Goal: Task Accomplishment & Management: Manage account settings

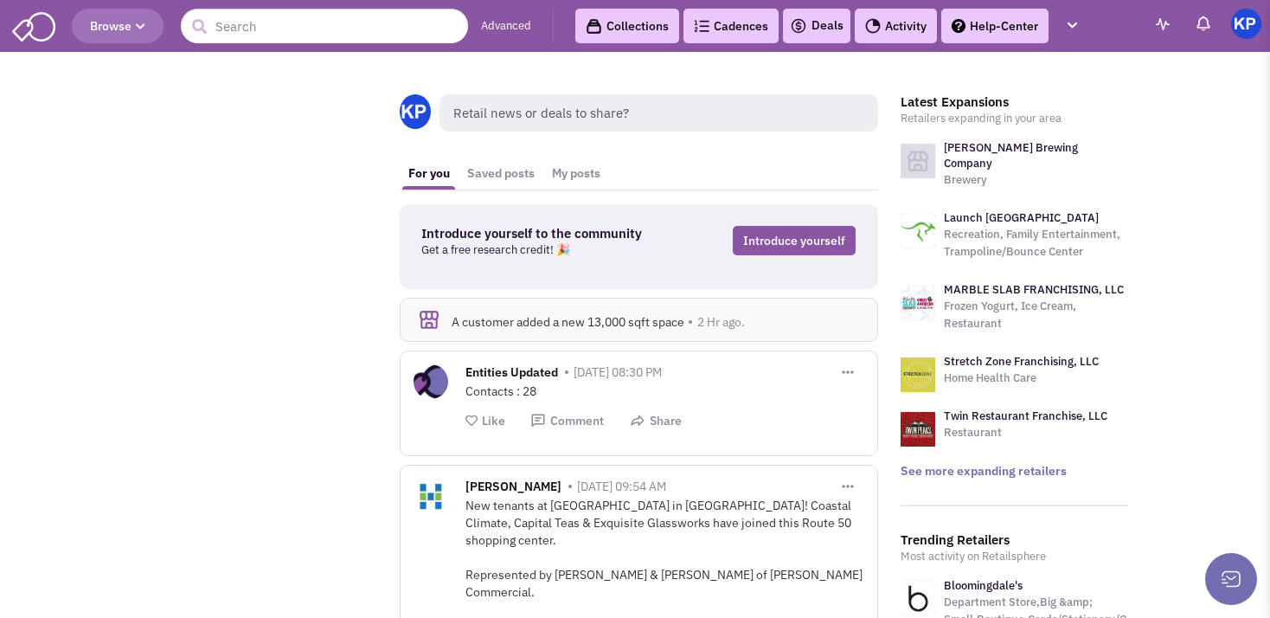
click at [816, 25] on link "Deals" at bounding box center [817, 26] width 54 height 21
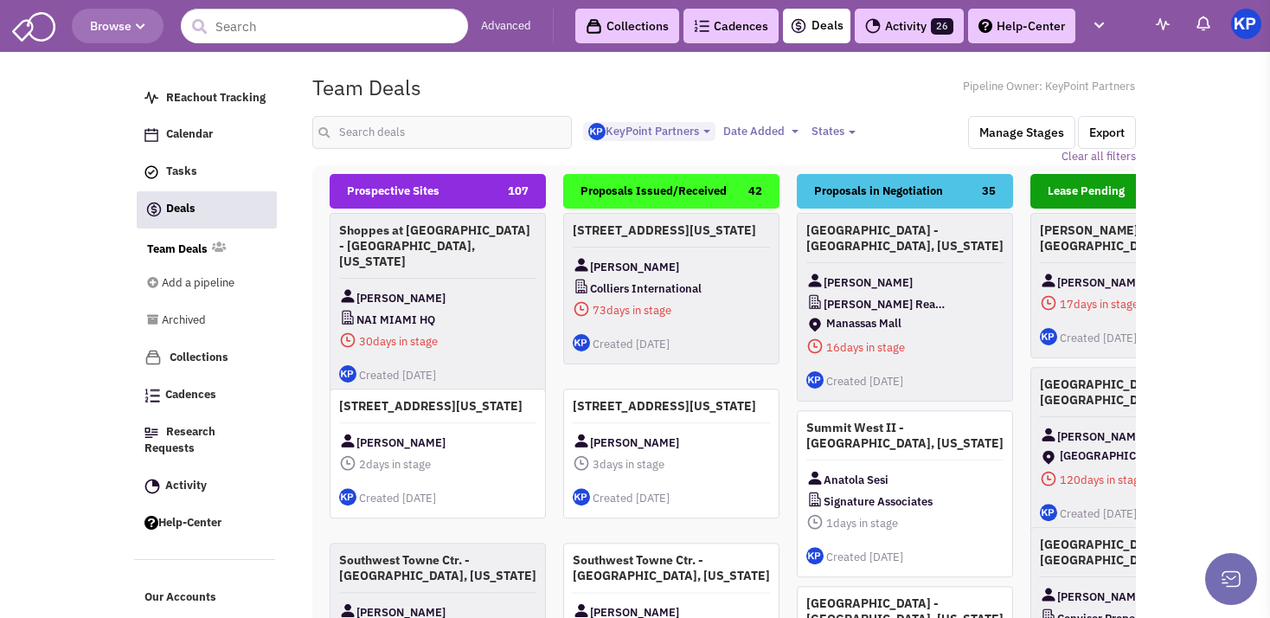
select select "1900"
select select
click at [429, 137] on input "text" at bounding box center [441, 132] width 259 height 33
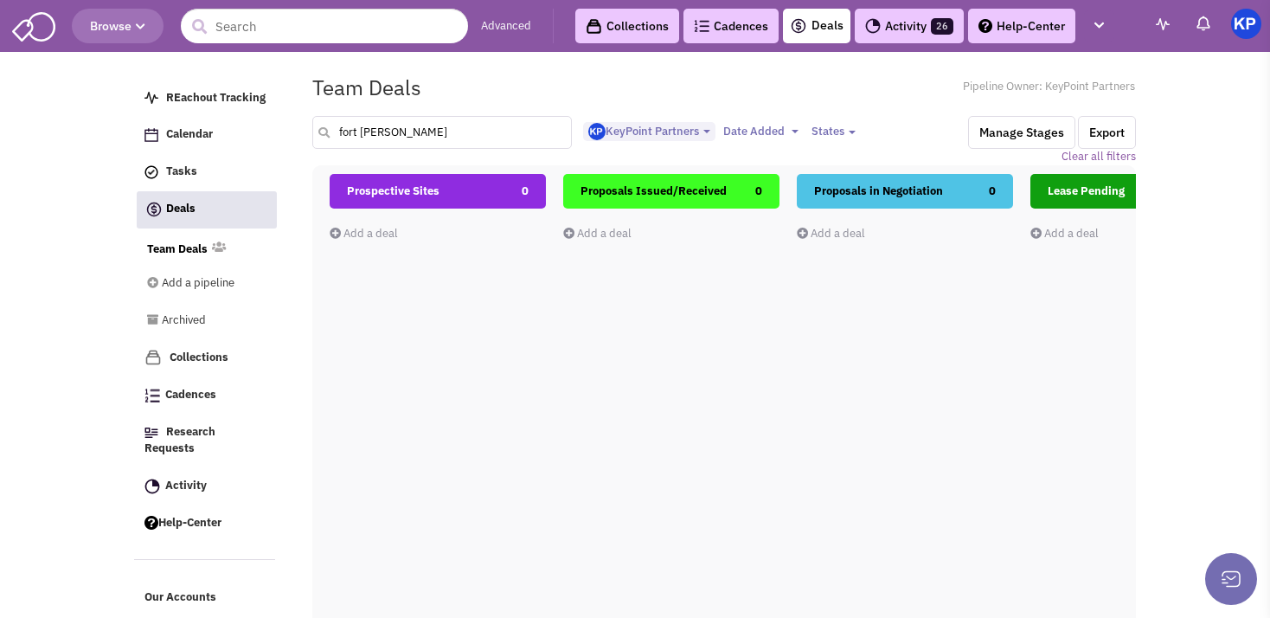
type input "fort [PERSON_NAME]"
click at [384, 235] on link "Add a deal" at bounding box center [364, 233] width 68 height 15
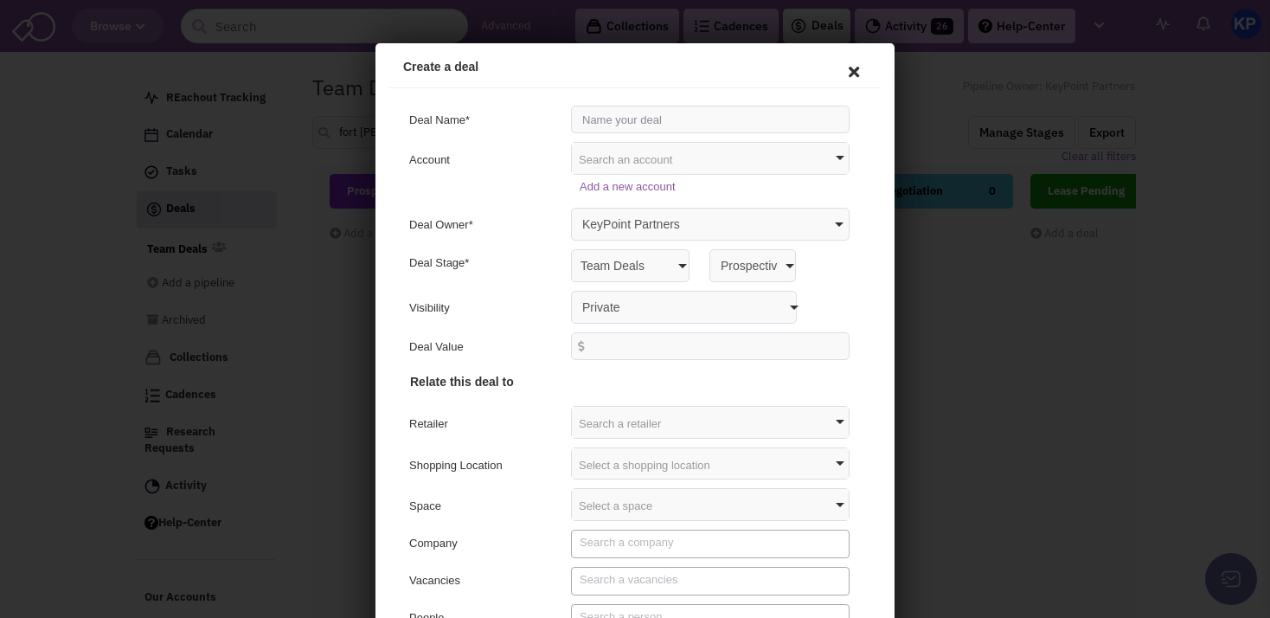
scroll to position [0, 0]
drag, startPoint x: 759, startPoint y: 278, endPoint x: 605, endPoint y: 117, distance: 223.3
click at [605, 117] on input "text" at bounding box center [707, 117] width 278 height 28
type input "[GEOGRAPHIC_DATA] - [GEOGRAPHIC_DATA][PERSON_NAME], [US_STATE]"
select select "false"
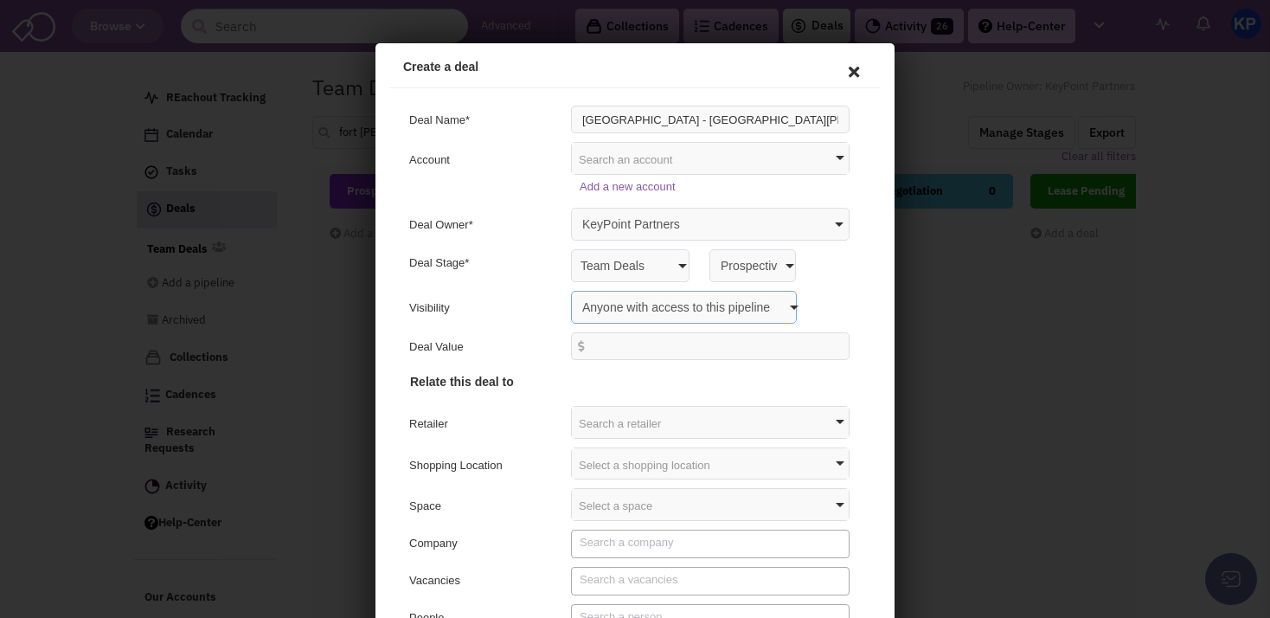
click option "Anyone with access to this pipeline" at bounding box center [375, 43] width 0 height 0
click at [599, 464] on div "Select a shopping location" at bounding box center [707, 460] width 277 height 31
click at [599, 494] on input "text" at bounding box center [666, 493] width 194 height 28
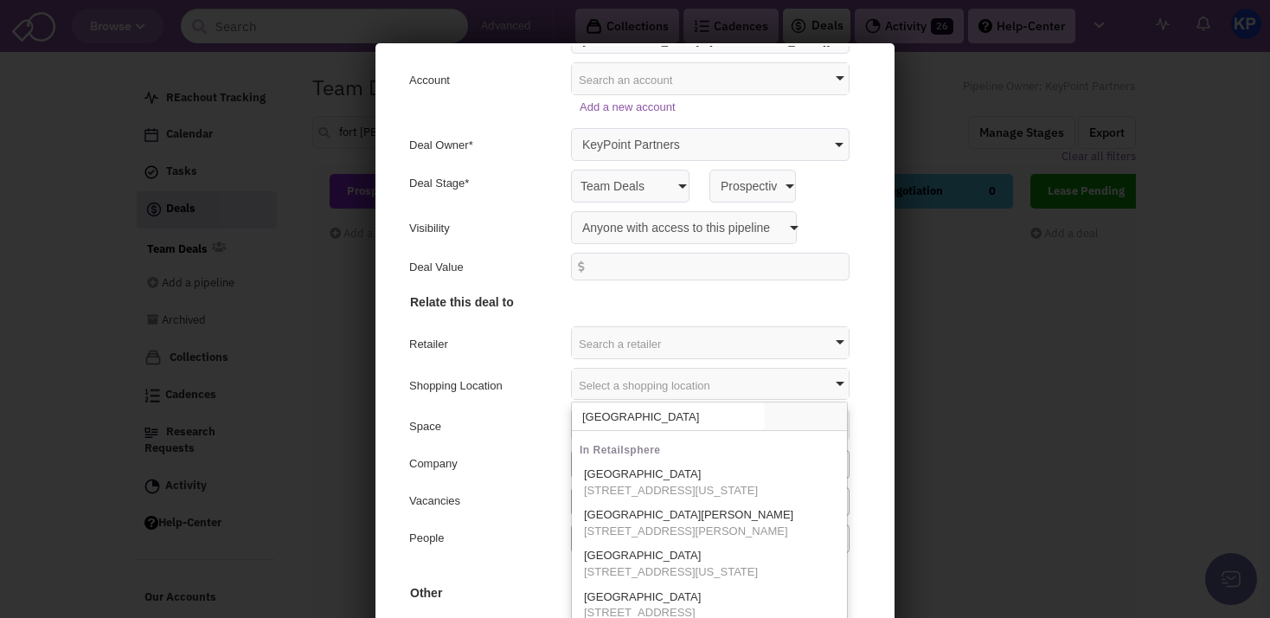
scroll to position [90, 0]
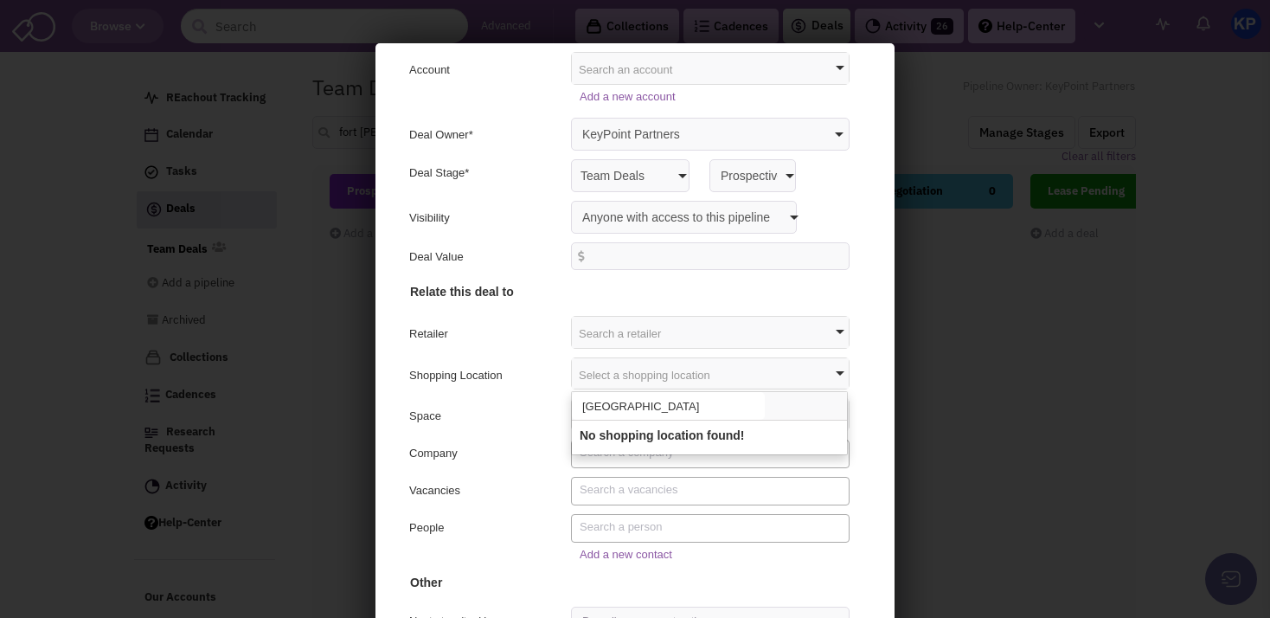
type input "[GEOGRAPHIC_DATA]"
click at [481, 436] on h4 "Other" at bounding box center [631, 456] width 448 height 259
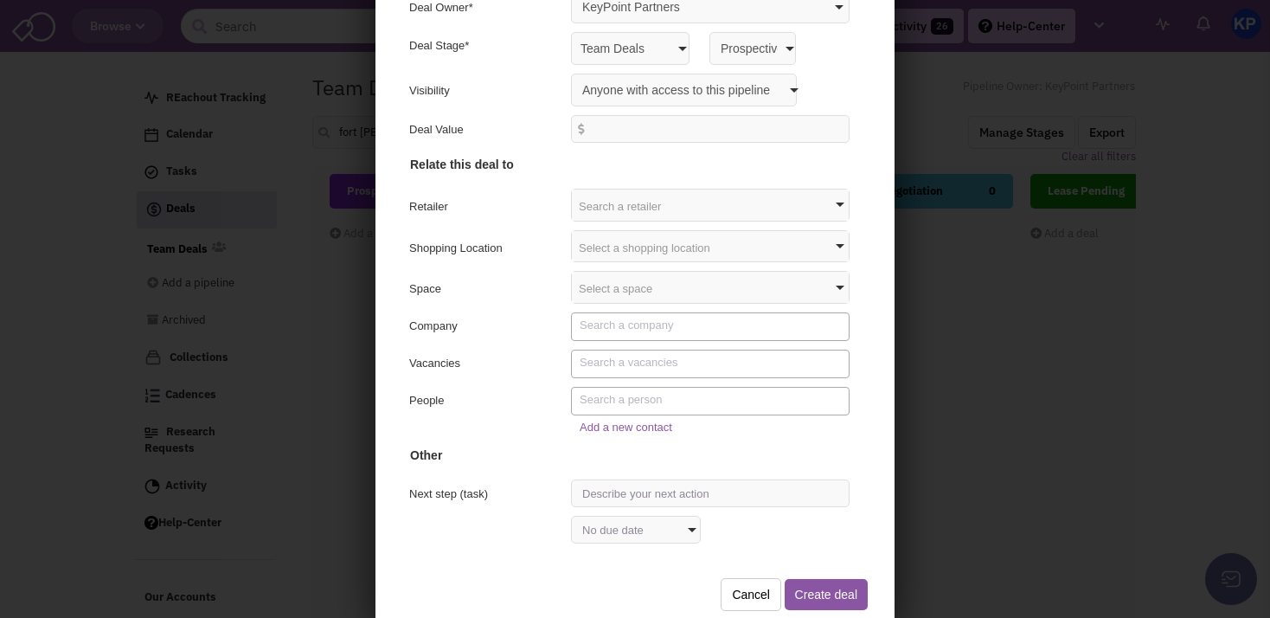
scroll to position [164, 0]
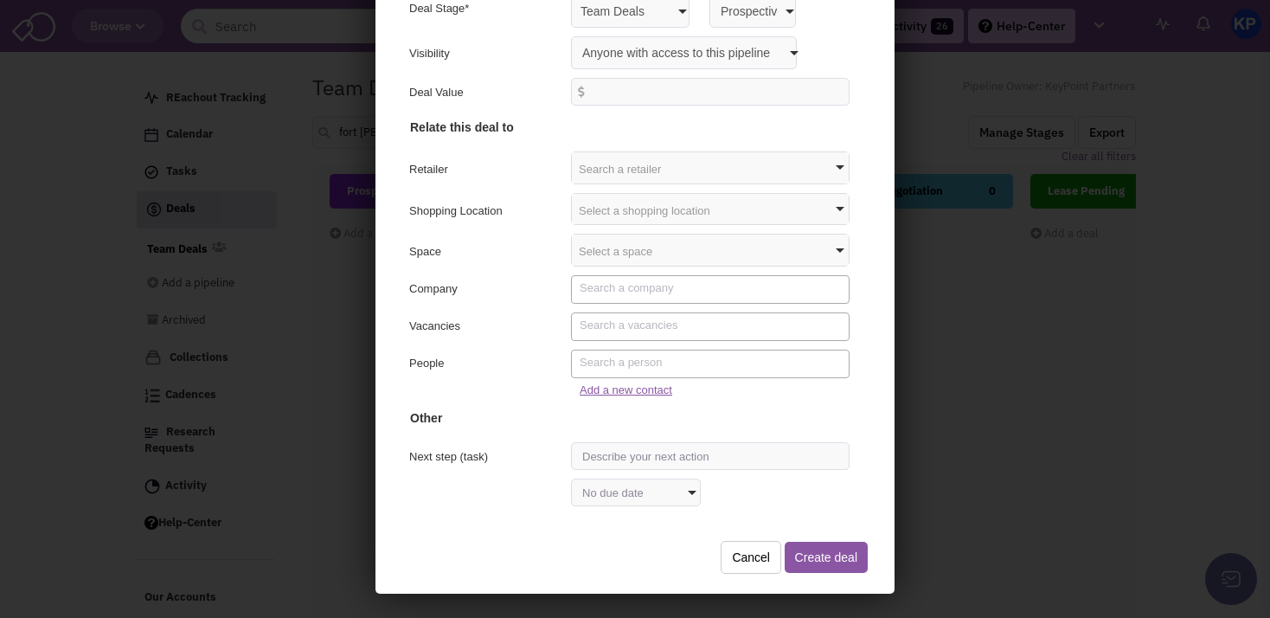
click at [610, 390] on link "Add a new contact" at bounding box center [623, 387] width 93 height 13
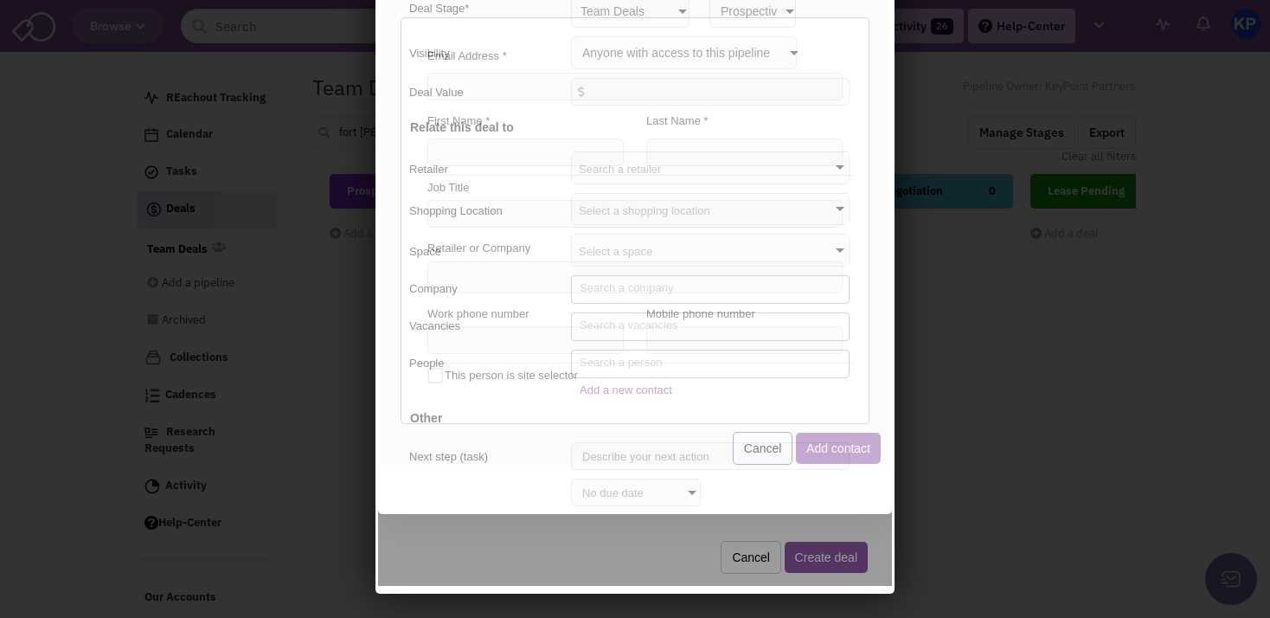
scroll to position [0, 0]
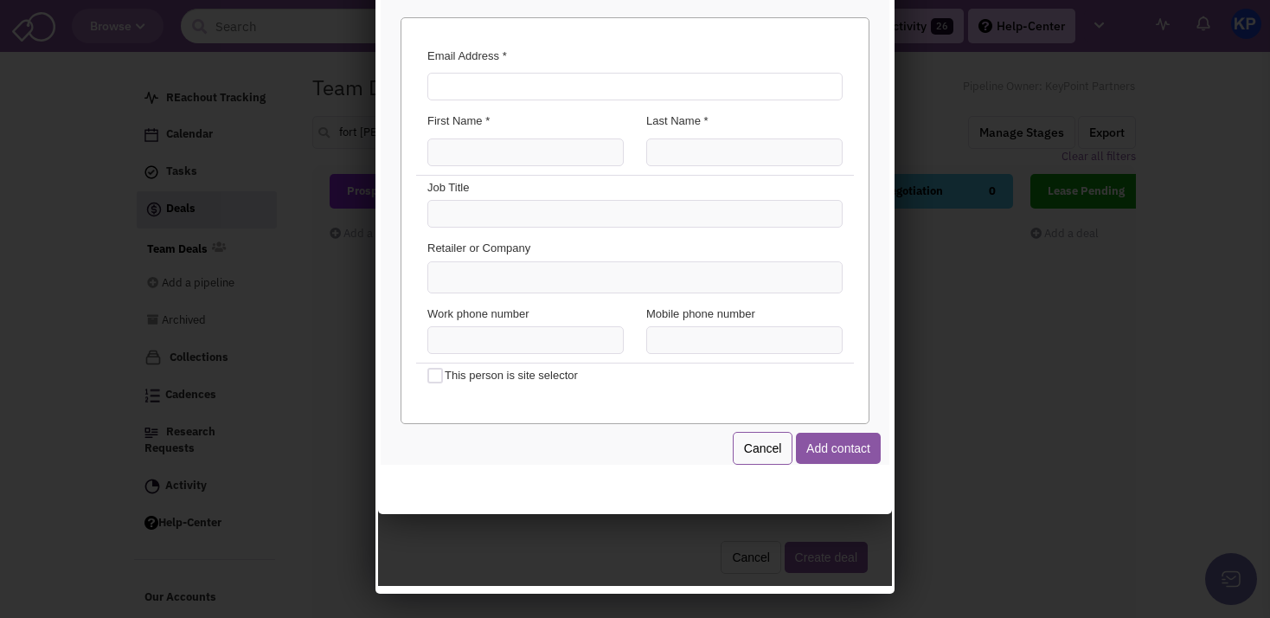
click at [548, 86] on input "Email Address *" at bounding box center [632, 84] width 415 height 28
paste input "[EMAIL_ADDRESS][DOMAIN_NAME]"
type input "[EMAIL_ADDRESS][DOMAIN_NAME]"
click at [463, 148] on input "First Name *" at bounding box center [523, 150] width 196 height 28
type input "[PERSON_NAME]"
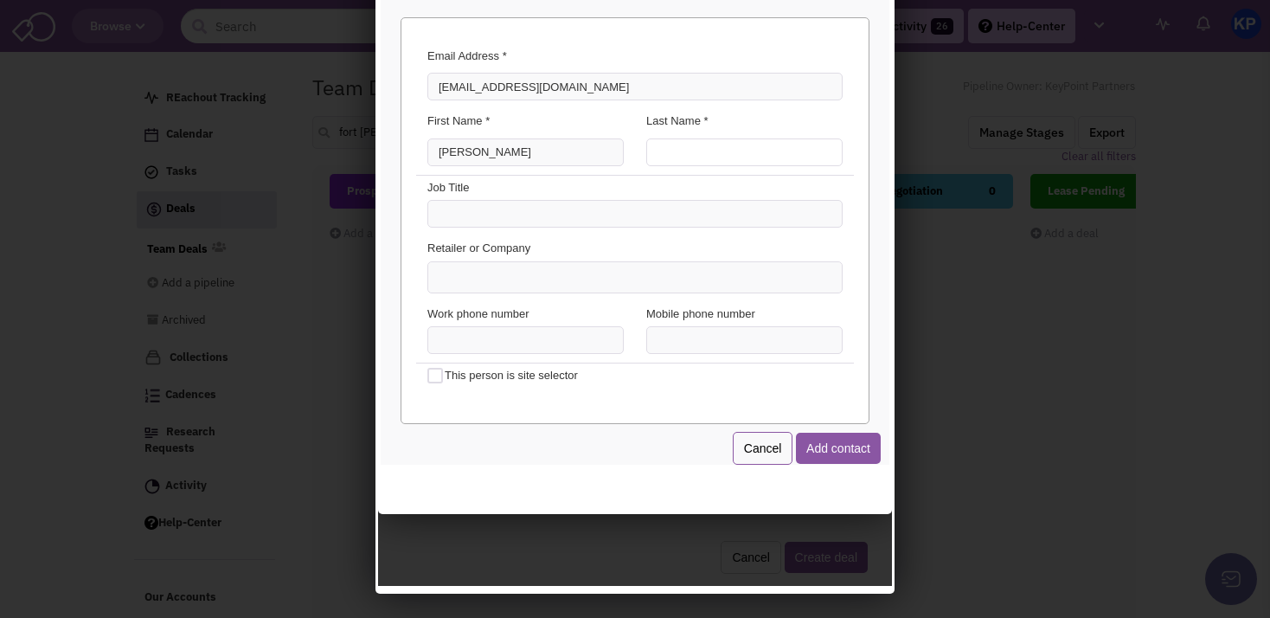
click at [677, 152] on input "Last Name *" at bounding box center [741, 150] width 196 height 28
type input "[PERSON_NAME]"
click at [540, 278] on ul at bounding box center [632, 274] width 413 height 30
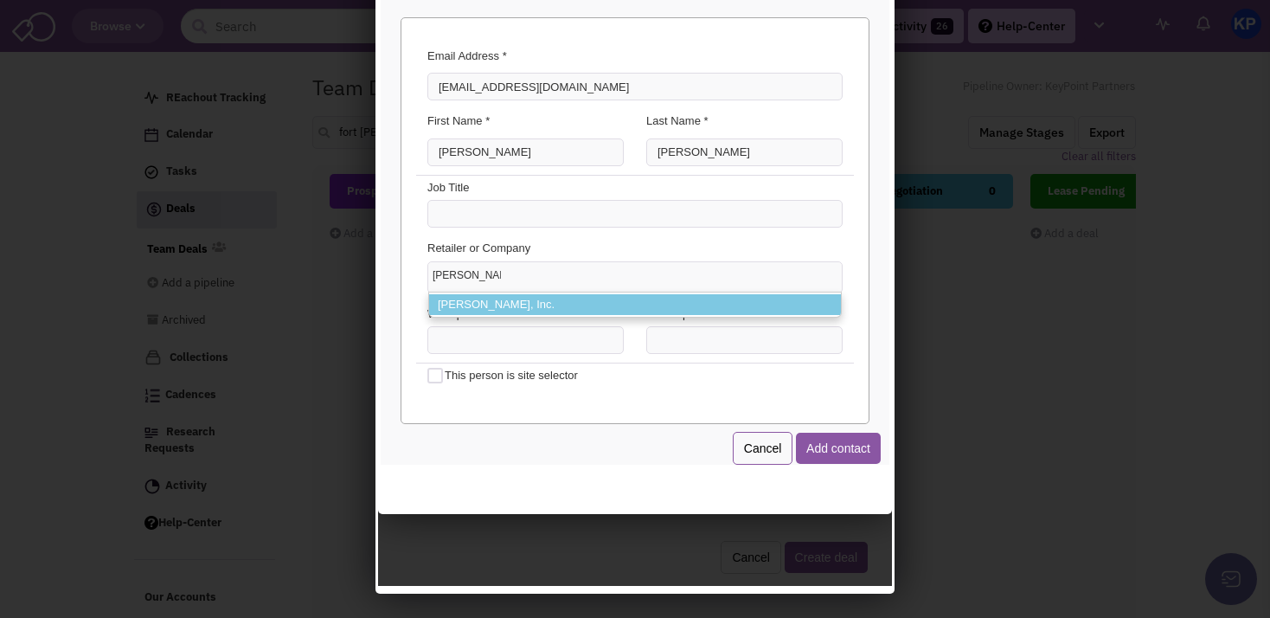
type input "[PERSON_NAME]"
click at [520, 304] on li "[PERSON_NAME], Inc." at bounding box center [632, 302] width 412 height 22
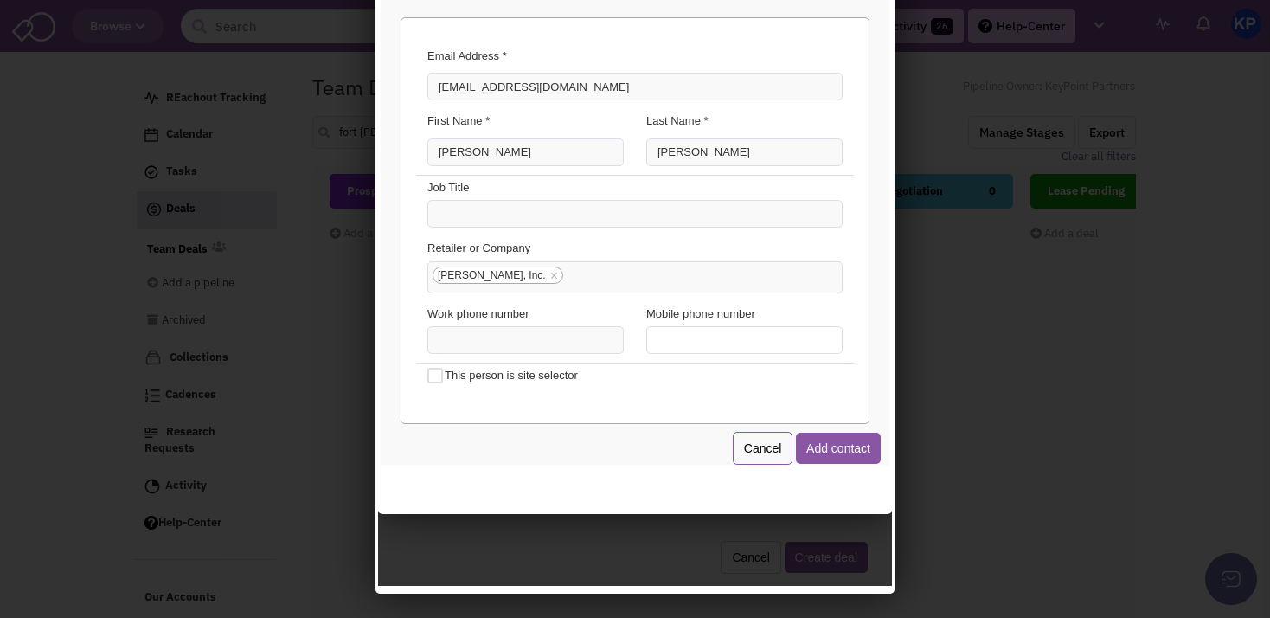
type input "(___) ___-____"
click at [654, 335] on input "(___) ___-____" at bounding box center [741, 337] width 196 height 28
paste input "727) 612-2240"
type input "[PHONE_NUMBER]"
click at [828, 445] on button "Add contact" at bounding box center [835, 445] width 85 height 31
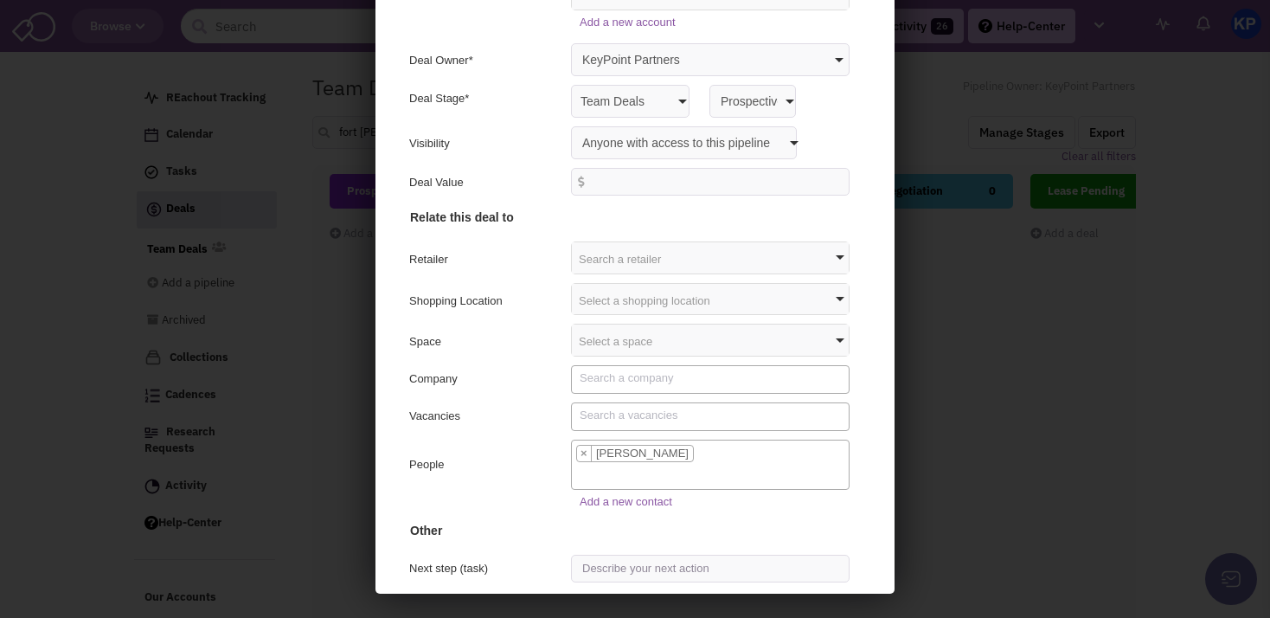
scroll to position [112, 0]
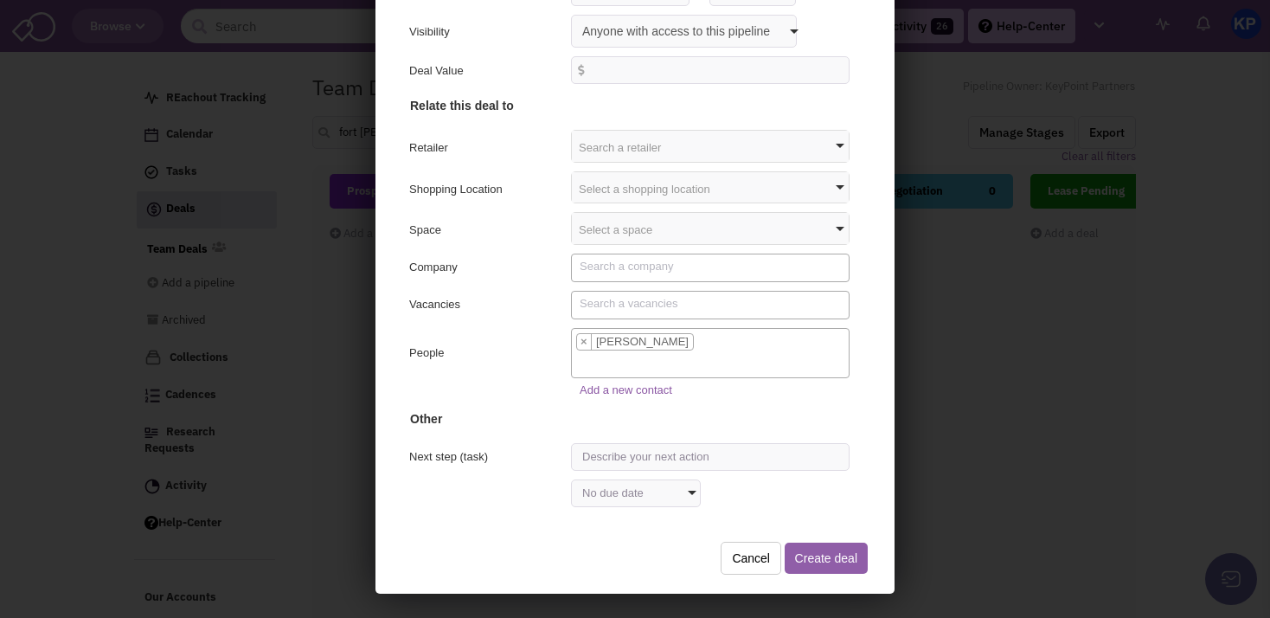
click at [810, 557] on button "Create deal" at bounding box center [823, 555] width 83 height 31
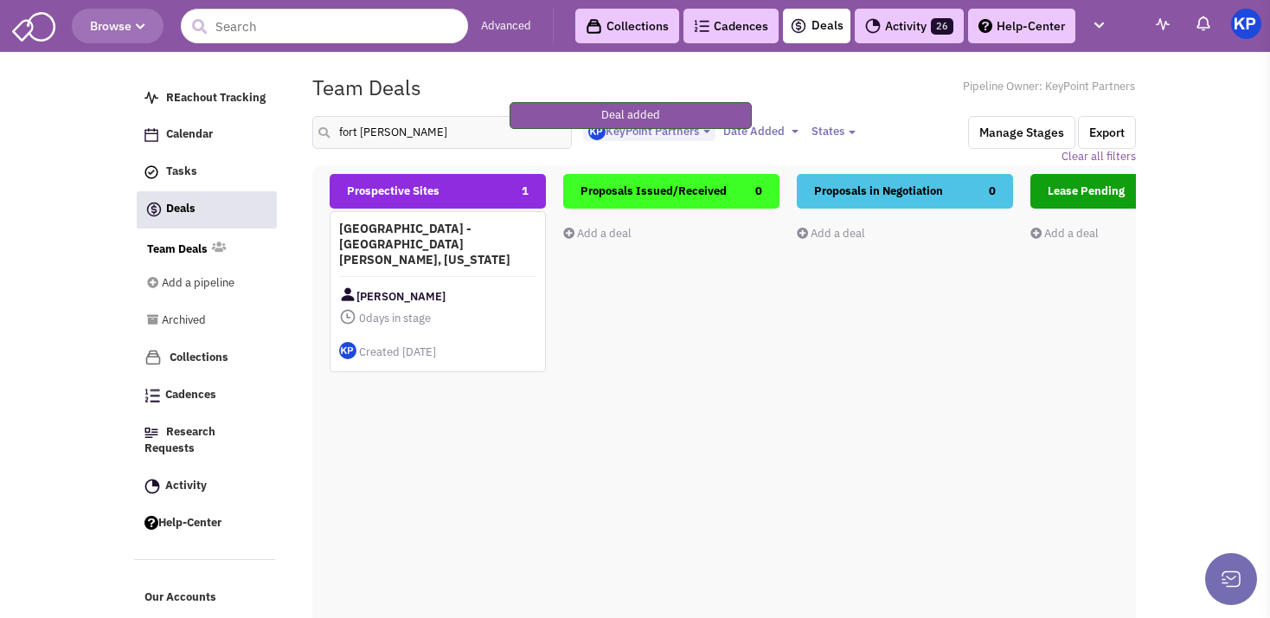
click at [483, 285] on div "[PERSON_NAME]" at bounding box center [437, 296] width 197 height 22
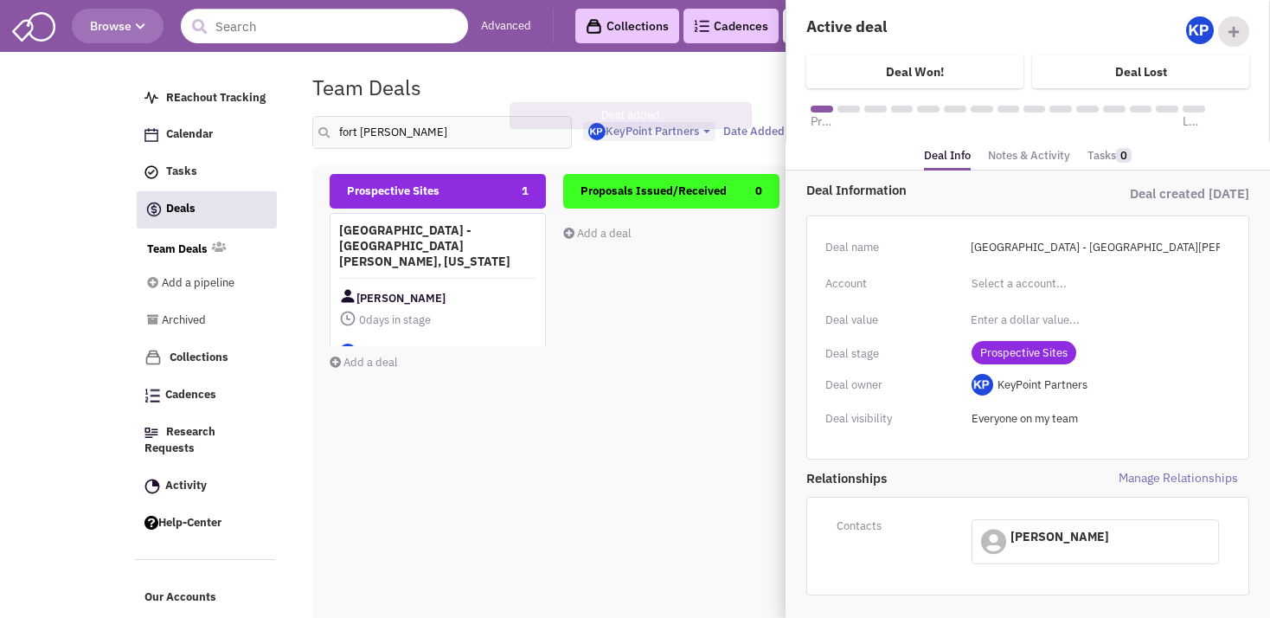
click at [1002, 164] on link "Notes & Activity" at bounding box center [1029, 156] width 82 height 25
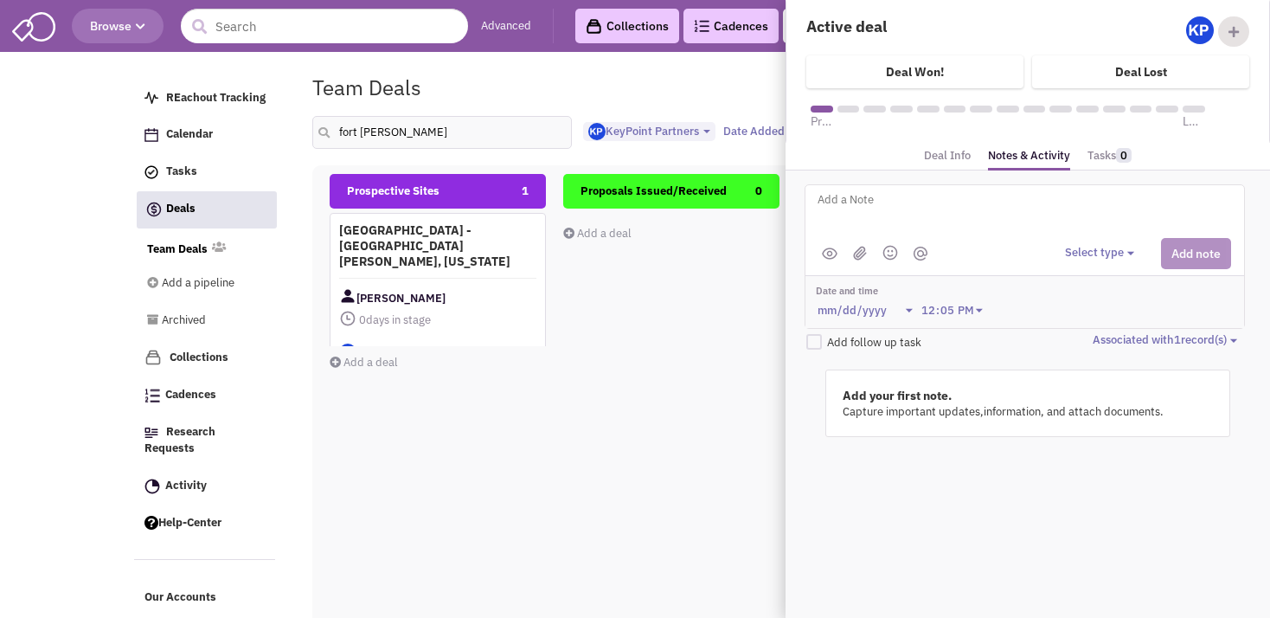
click at [915, 213] on textarea at bounding box center [1030, 213] width 428 height 48
paste textarea "[STREET_ADDRESS]) - [GEOGRAPHIC_DATA][PERSON_NAME], [GEOGRAPHIC_DATA]"
type textarea "Address: [STREET_ADDRESS]) - [GEOGRAPHIC_DATA][PERSON_NAME], [GEOGRAPHIC_DATA]"
click at [1098, 250] on button "Select type" at bounding box center [1102, 253] width 74 height 16
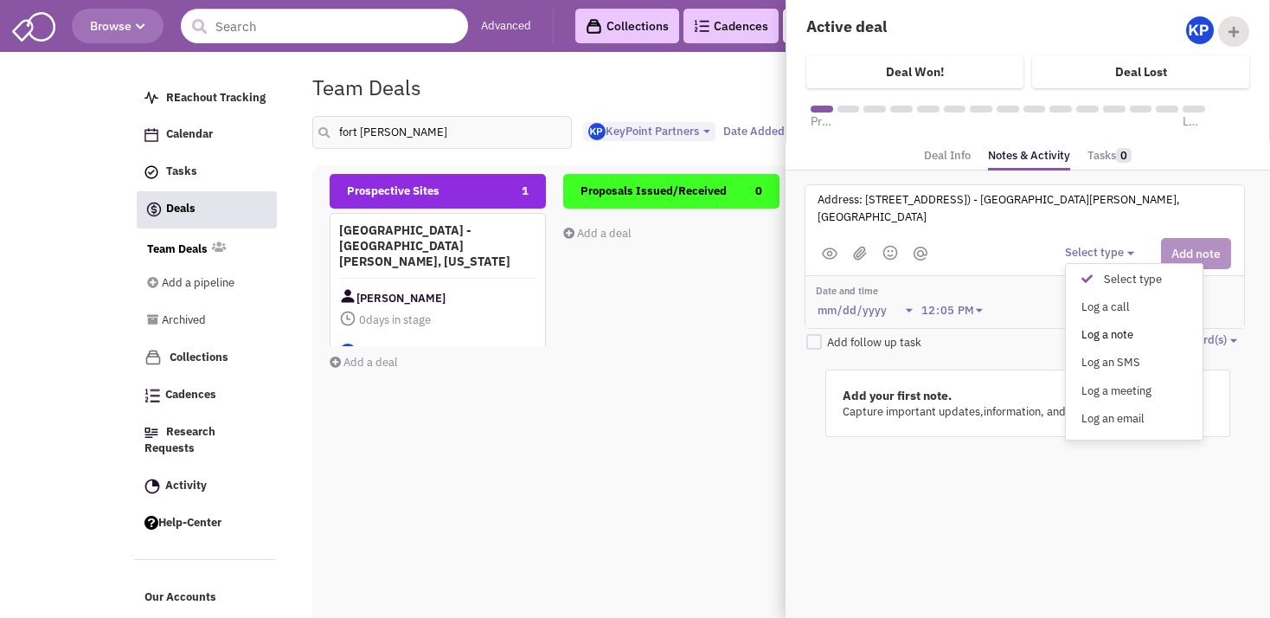
click at [1099, 330] on div "Log a note" at bounding box center [1091, 335] width 42 height 16
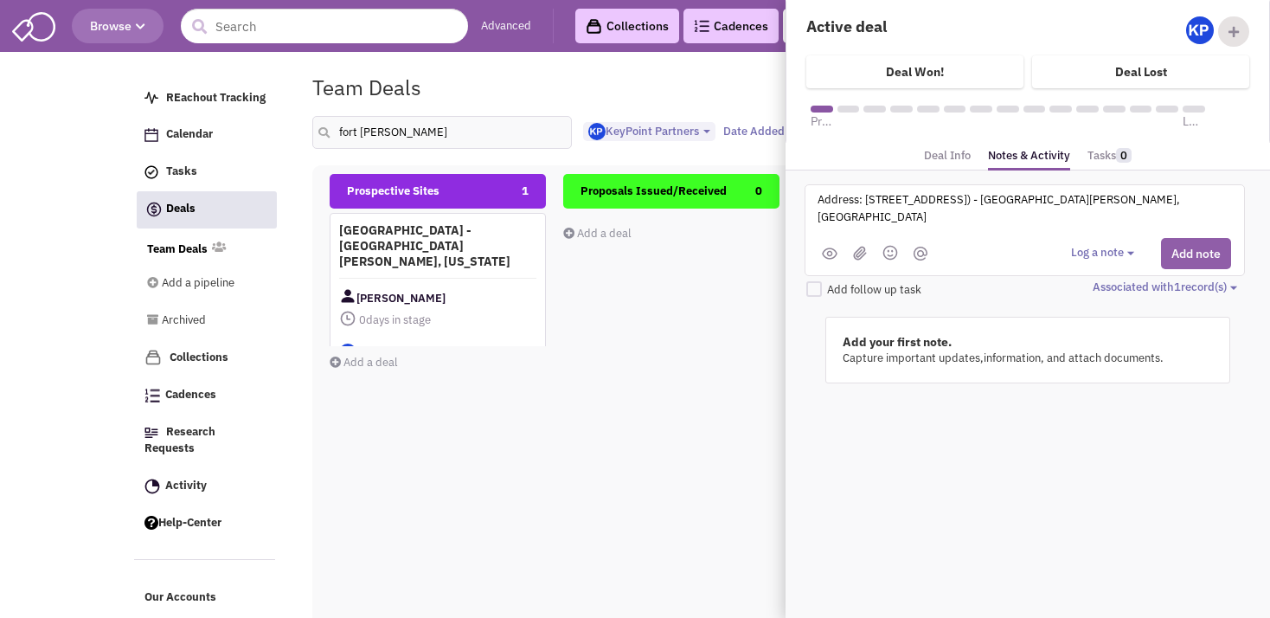
click at [1178, 244] on button "Add note" at bounding box center [1196, 253] width 70 height 31
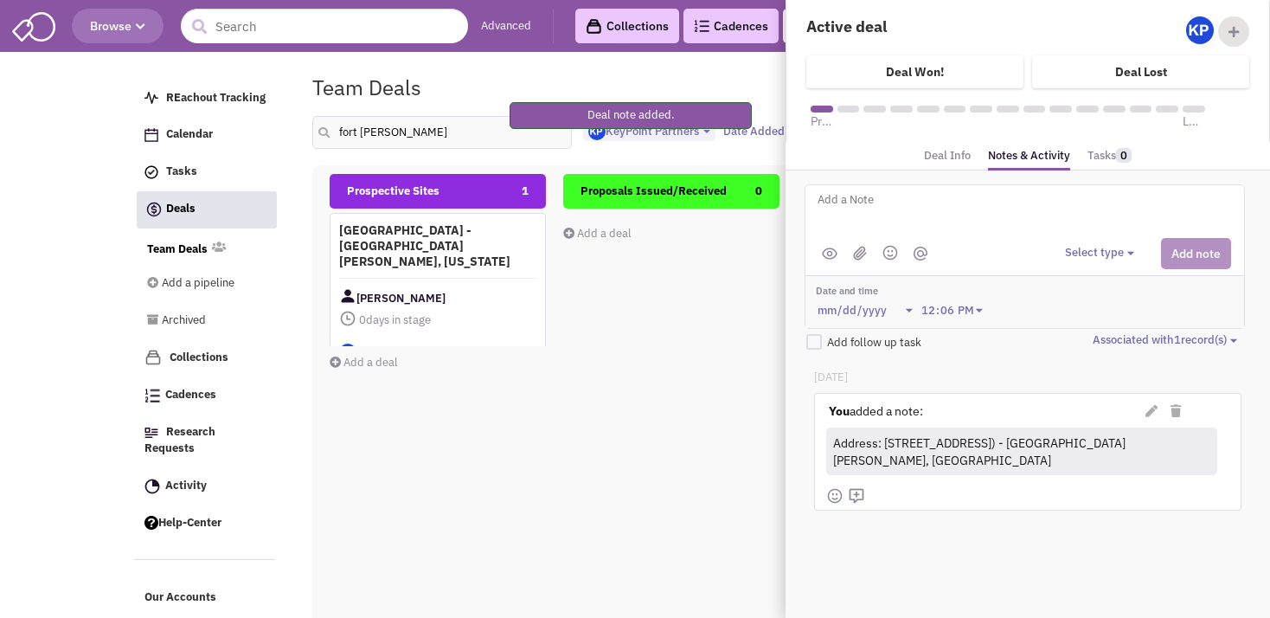
click at [880, 212] on textarea at bounding box center [1030, 213] width 428 height 48
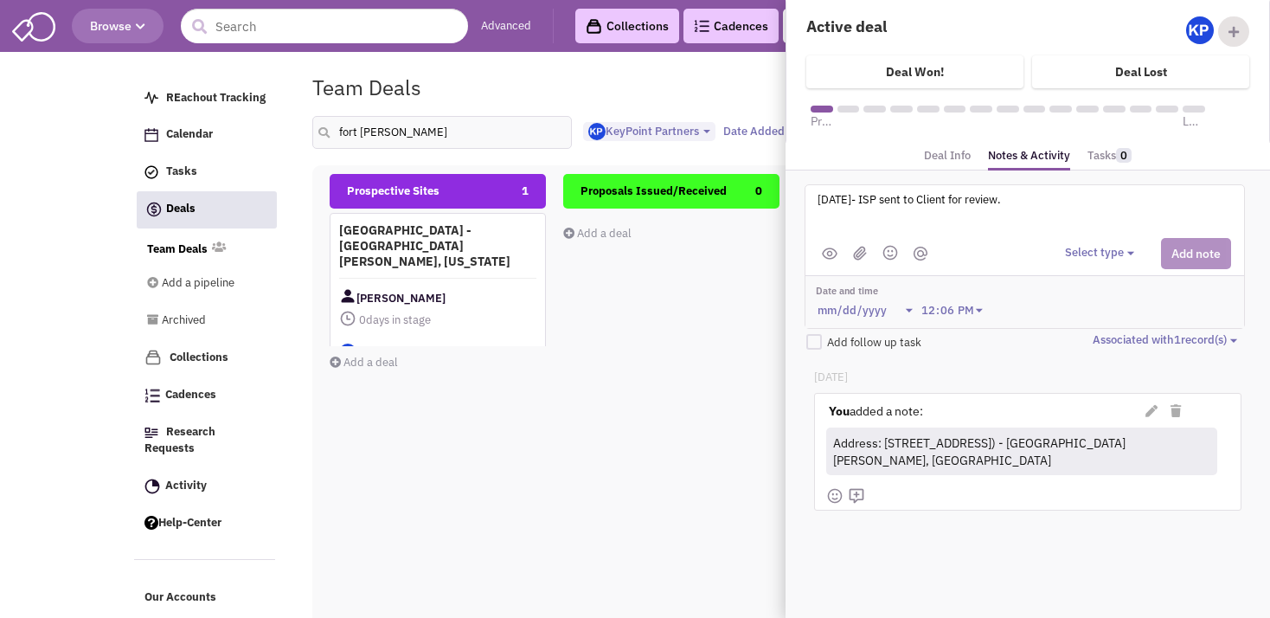
type textarea "[DATE]- ISP sent to Client for review."
click at [1105, 254] on button "Select type" at bounding box center [1102, 253] width 74 height 16
click at [1106, 331] on div "Log a note" at bounding box center [1091, 335] width 42 height 16
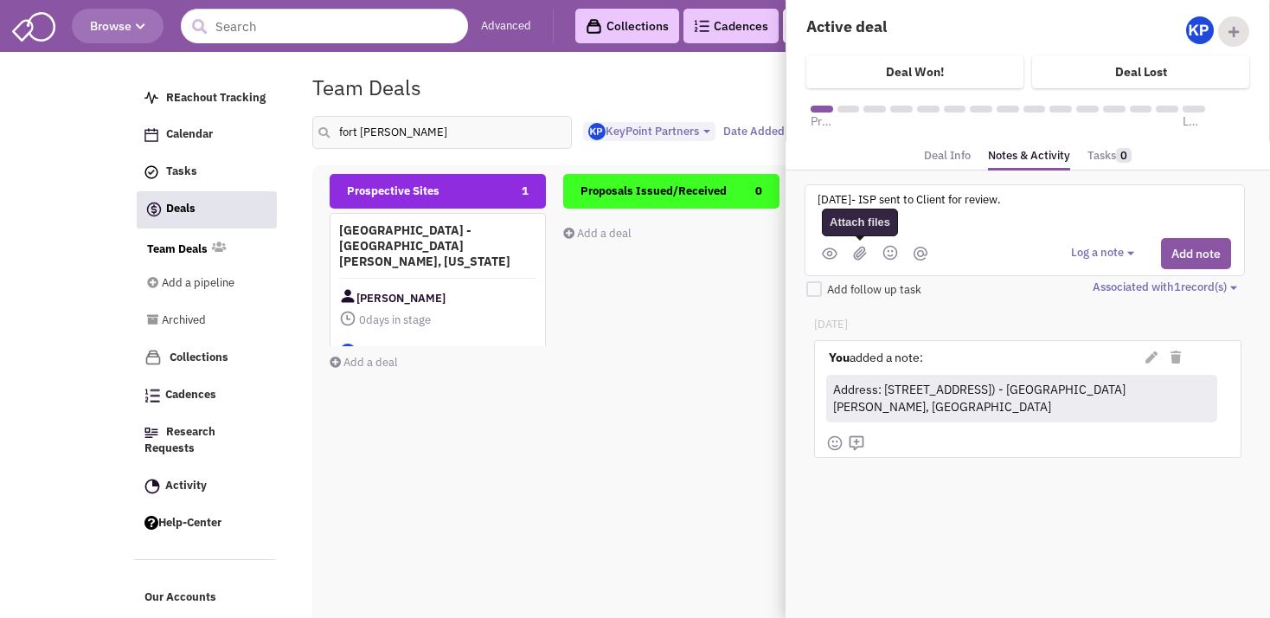
click at [863, 246] on img at bounding box center [860, 253] width 14 height 15
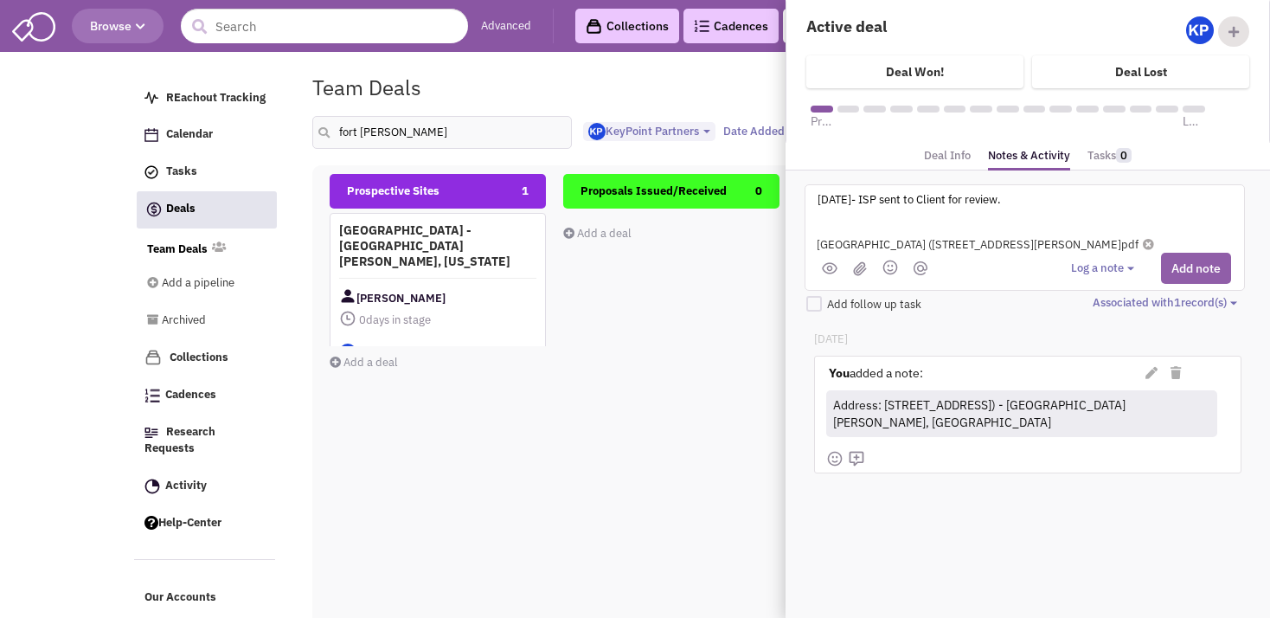
click at [1192, 272] on button "Add note" at bounding box center [1196, 268] width 70 height 31
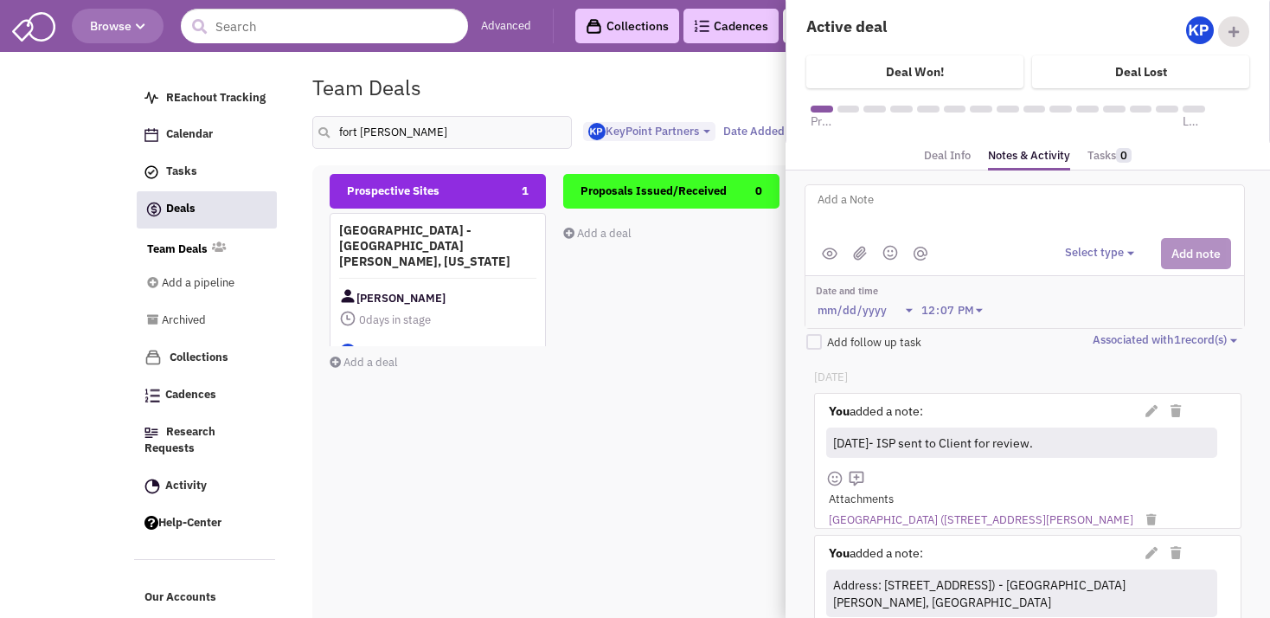
click at [499, 536] on div "Prospective Sites 1 [GEOGRAPHIC_DATA] - [GEOGRAPHIC_DATA][PERSON_NAME], [US_STA…" at bounding box center [438, 481] width 216 height 614
